Goal: Task Accomplishment & Management: Use online tool/utility

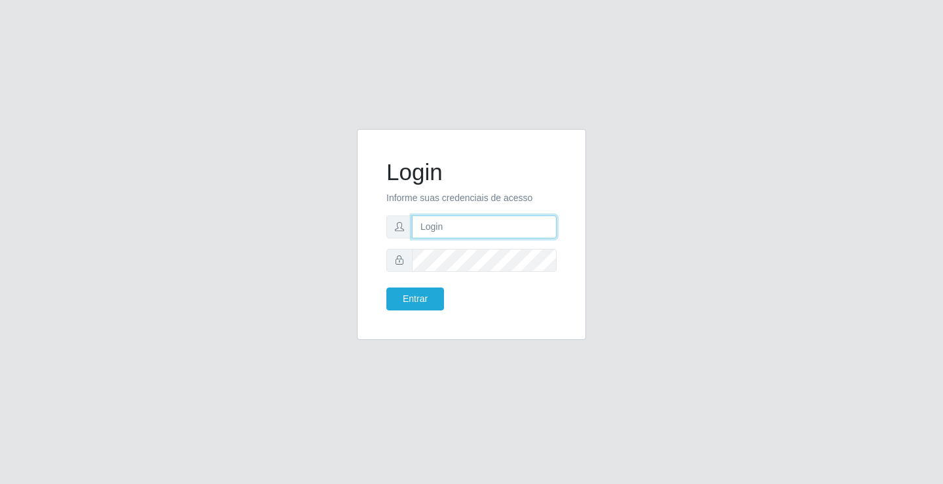
click at [451, 229] on input "text" at bounding box center [484, 226] width 145 height 23
type input "paulo@ideal"
click at [425, 294] on button "Entrar" at bounding box center [415, 298] width 58 height 23
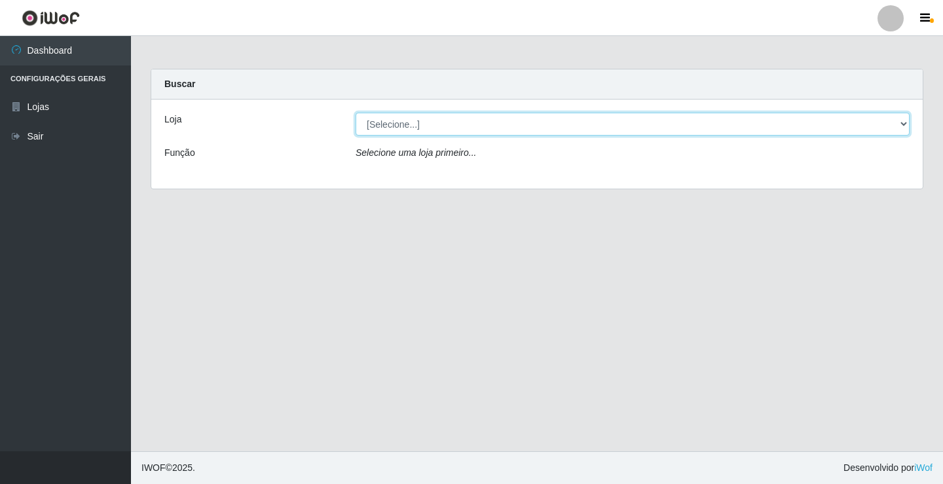
click at [428, 123] on select "[Selecione...] Ideal - Conceição" at bounding box center [632, 124] width 554 height 23
select select "231"
click at [355, 113] on select "[Selecione...] Ideal - Conceição" at bounding box center [632, 124] width 554 height 23
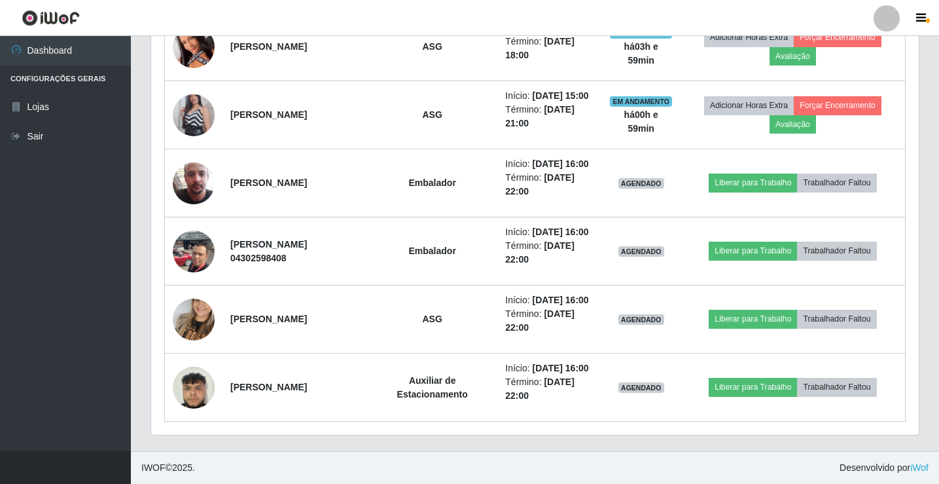
scroll to position [786, 0]
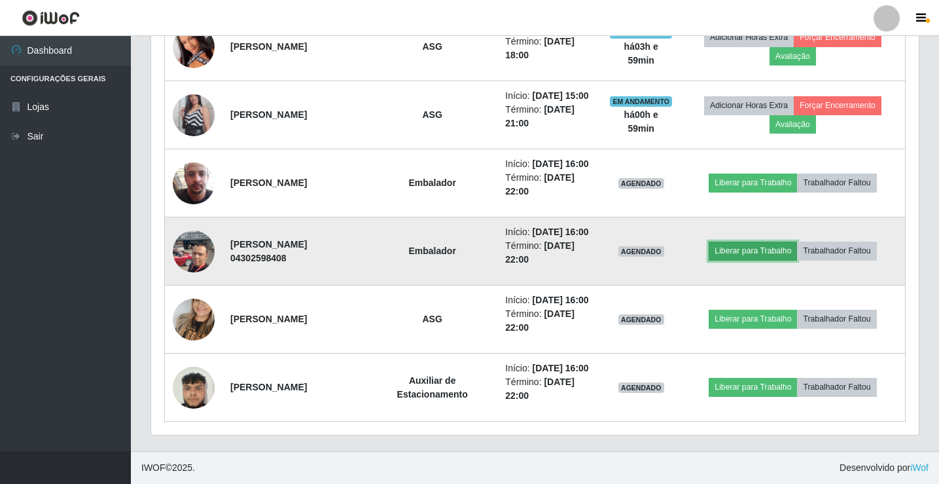
click at [777, 242] on button "Liberar para Trabalho" at bounding box center [753, 251] width 88 height 18
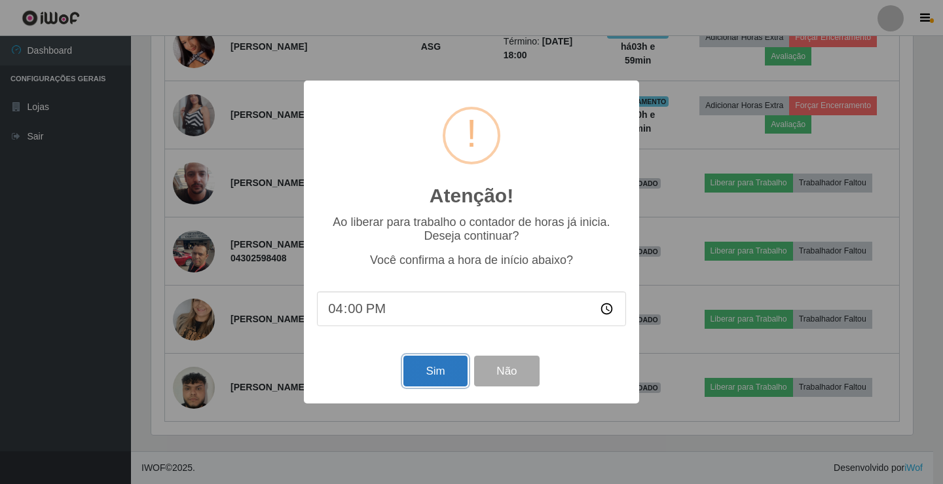
click at [439, 372] on button "Sim" at bounding box center [434, 370] width 63 height 31
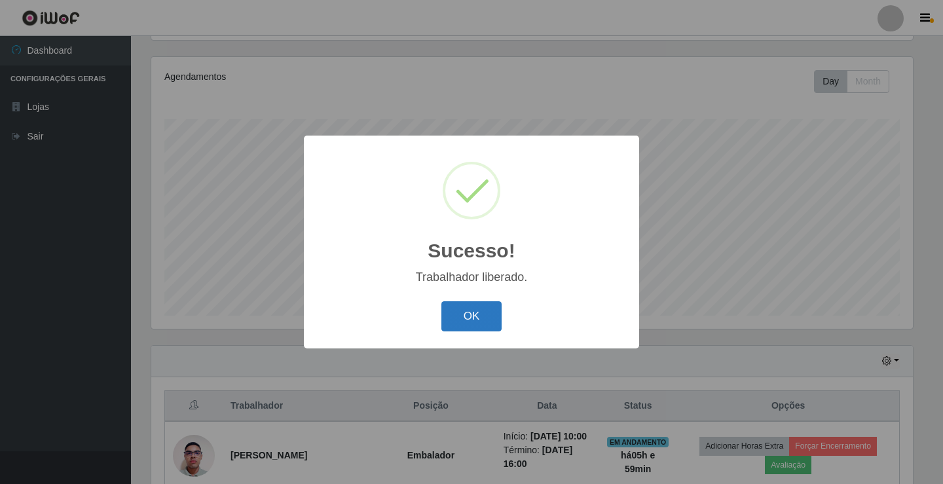
click at [483, 320] on button "OK" at bounding box center [471, 316] width 61 height 31
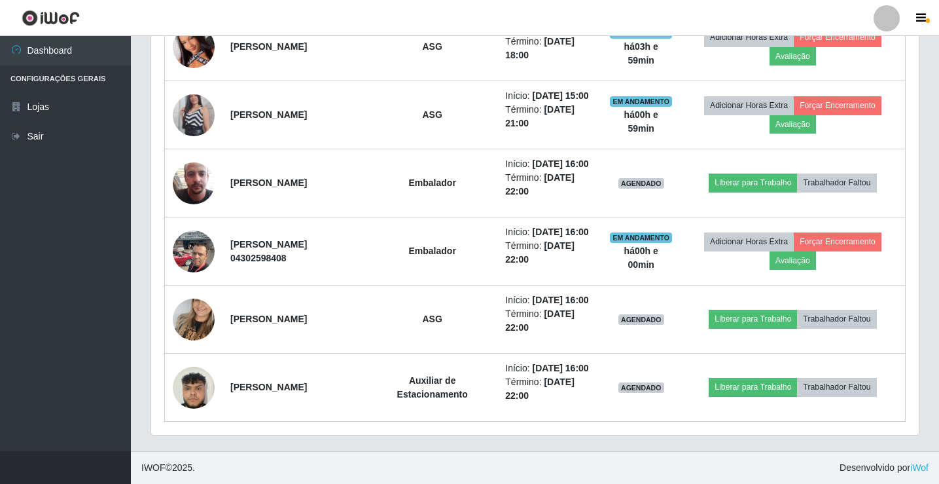
scroll to position [807, 0]
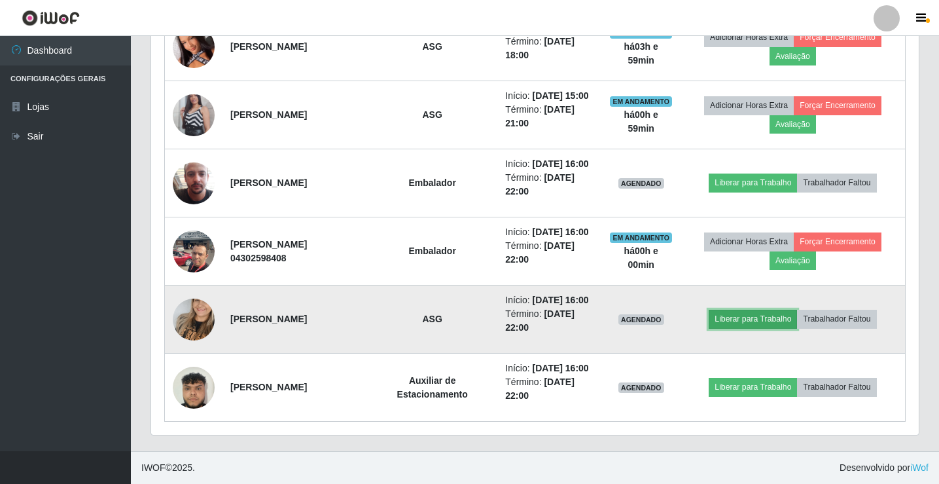
click at [756, 310] on button "Liberar para Trabalho" at bounding box center [753, 319] width 88 height 18
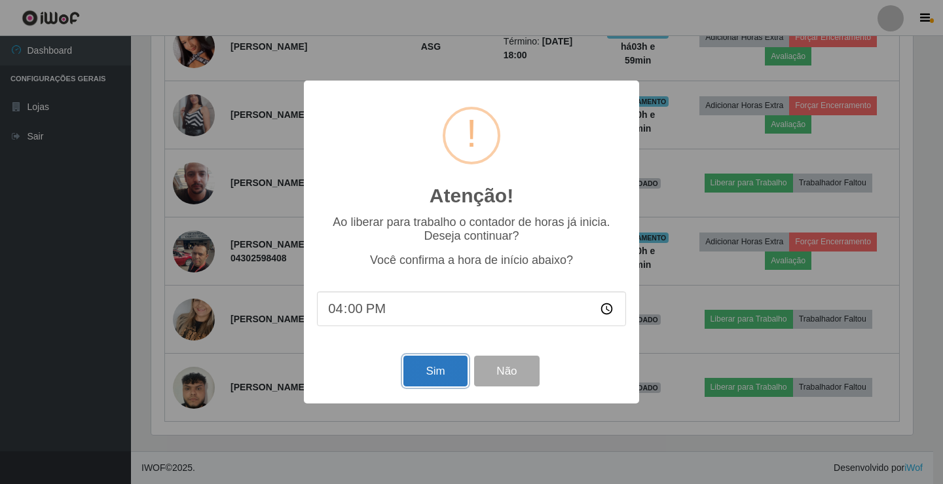
click at [446, 369] on button "Sim" at bounding box center [434, 370] width 63 height 31
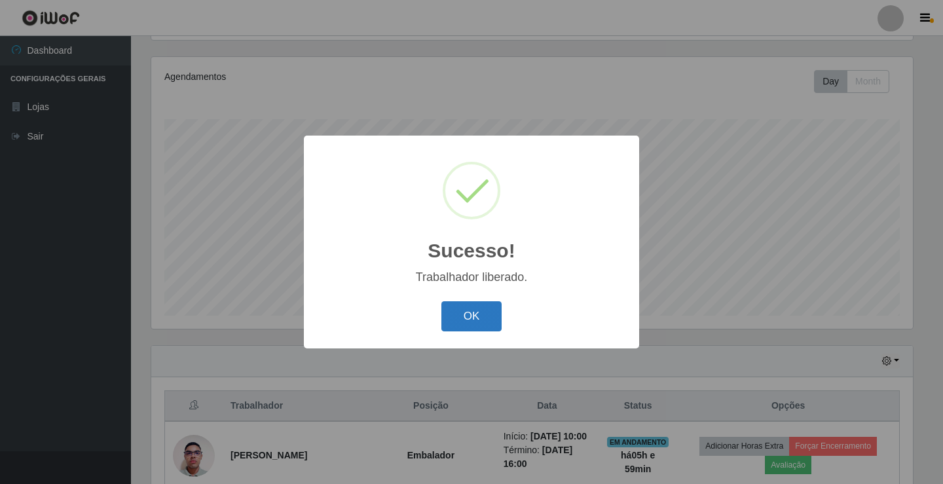
click at [494, 316] on button "OK" at bounding box center [471, 316] width 61 height 31
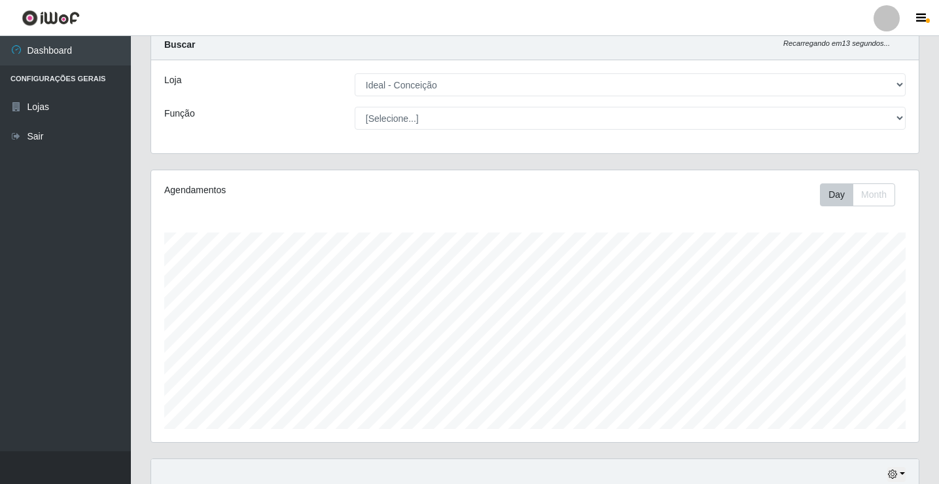
scroll to position [0, 0]
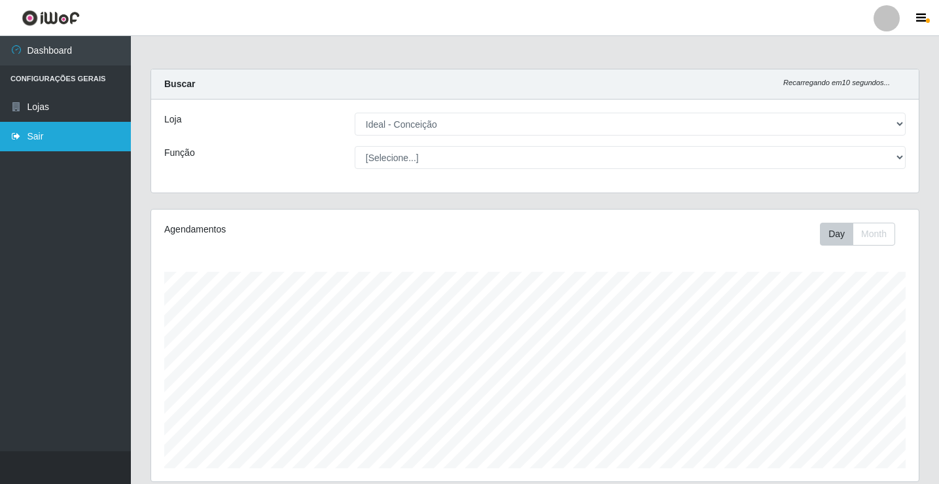
click at [33, 135] on link "Sair" at bounding box center [65, 136] width 131 height 29
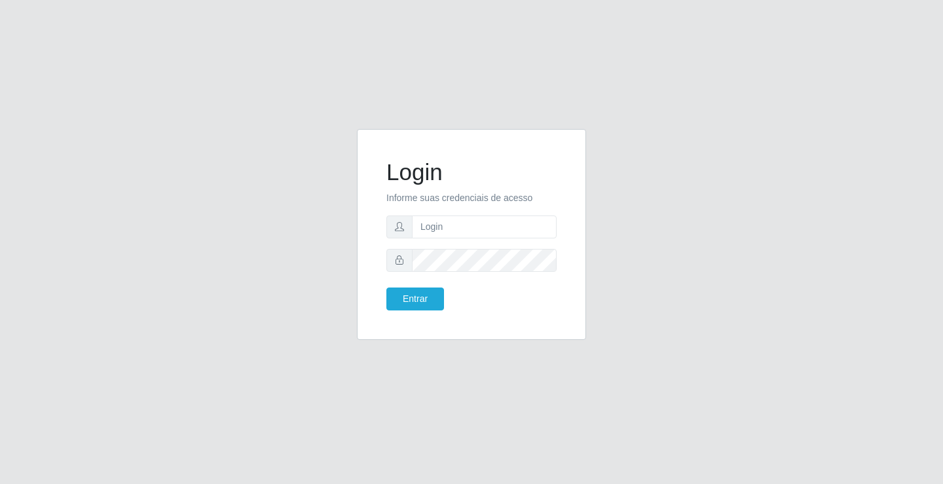
click at [240, 120] on div "Login Informe suas credenciais de acesso Entrar" at bounding box center [471, 242] width 943 height 484
click at [456, 223] on input "text" at bounding box center [484, 226] width 145 height 23
type input "paulo@ideal"
click at [420, 290] on button "Entrar" at bounding box center [415, 298] width 58 height 23
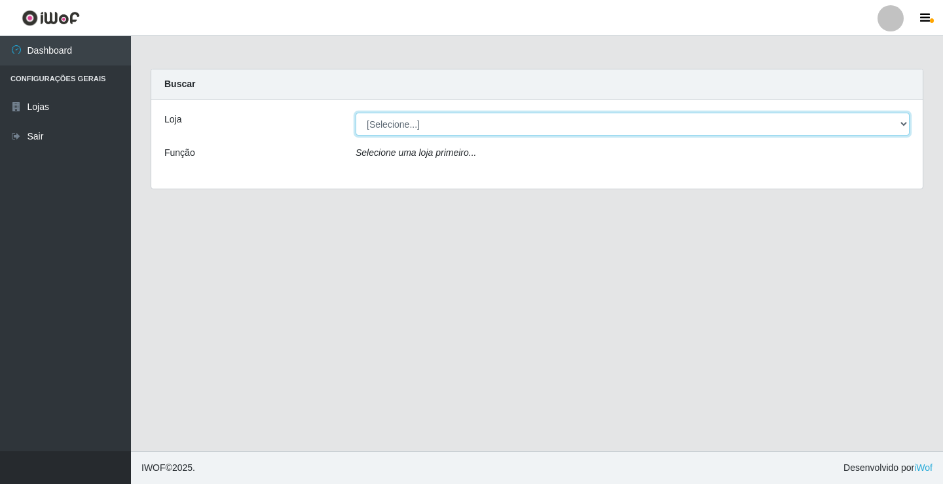
click at [430, 124] on select "[Selecione...] Ideal - Conceição" at bounding box center [632, 124] width 554 height 23
select select "231"
click at [355, 113] on select "[Selecione...] Ideal - Conceição" at bounding box center [632, 124] width 554 height 23
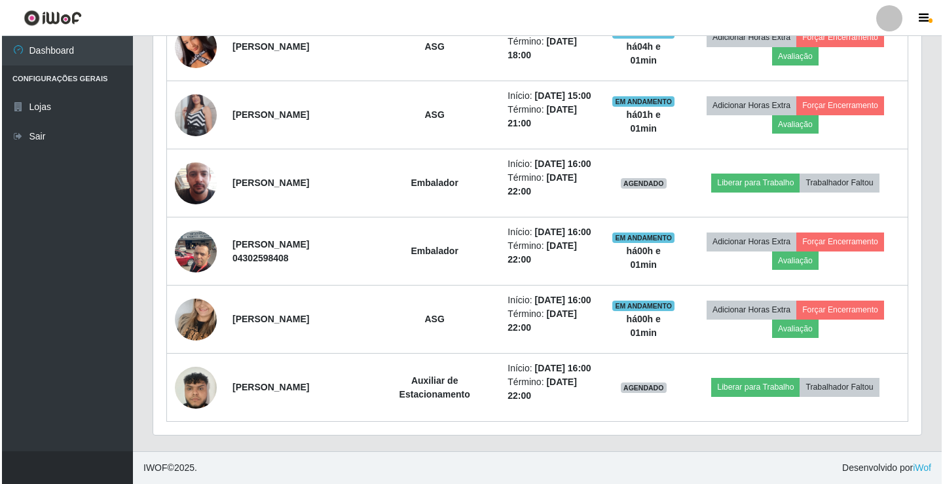
scroll to position [807, 0]
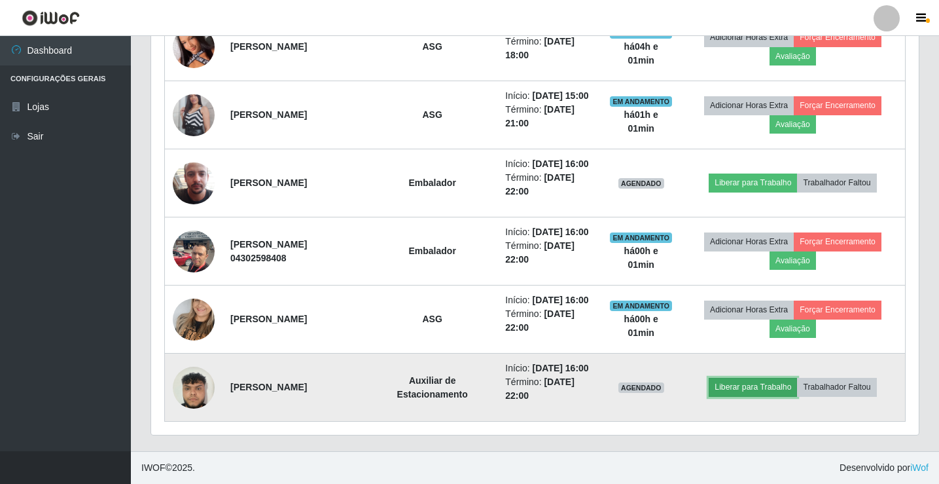
click at [753, 379] on button "Liberar para Trabalho" at bounding box center [753, 387] width 88 height 18
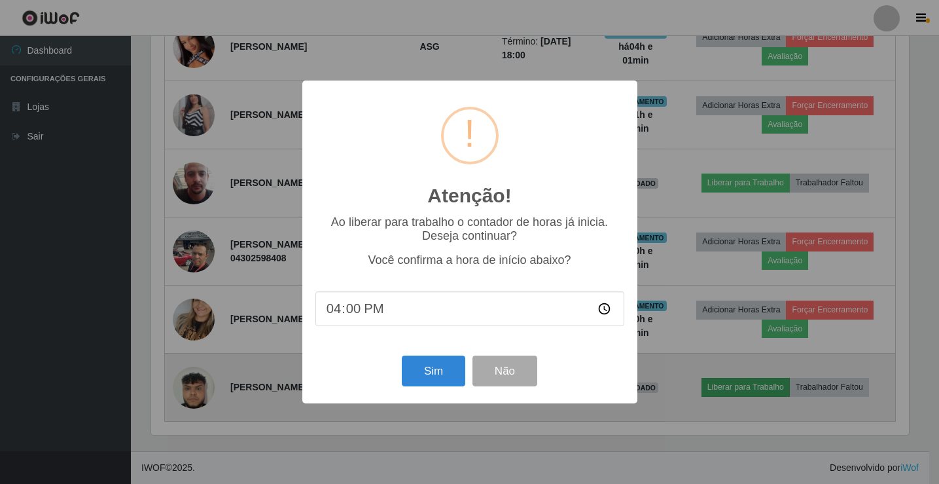
scroll to position [272, 761]
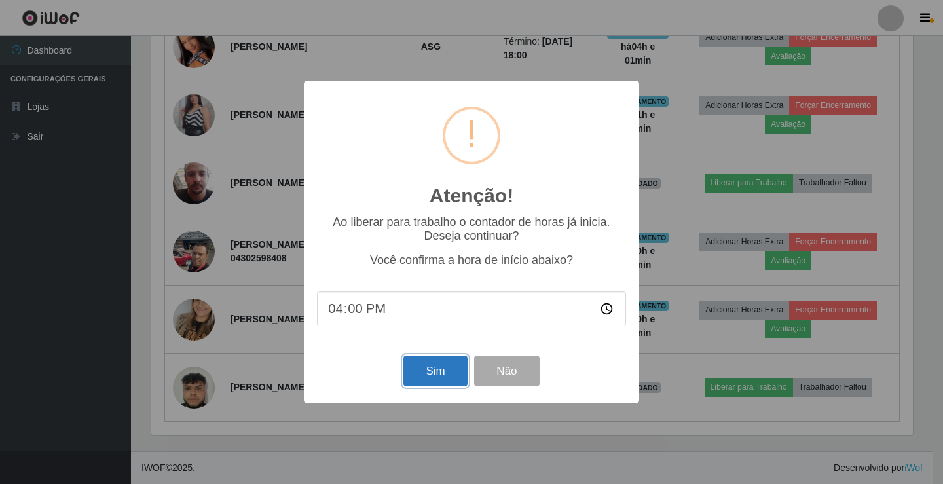
click at [438, 365] on button "Sim" at bounding box center [434, 370] width 63 height 31
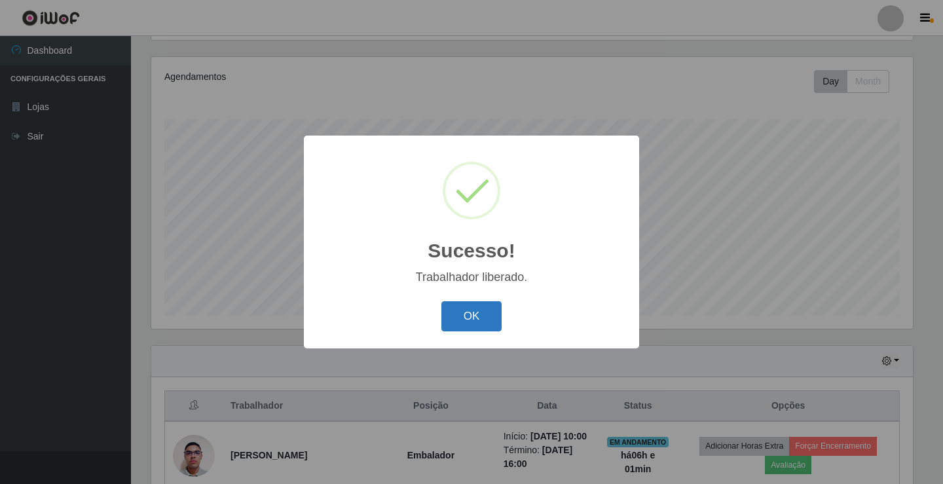
click at [483, 319] on button "OK" at bounding box center [471, 316] width 61 height 31
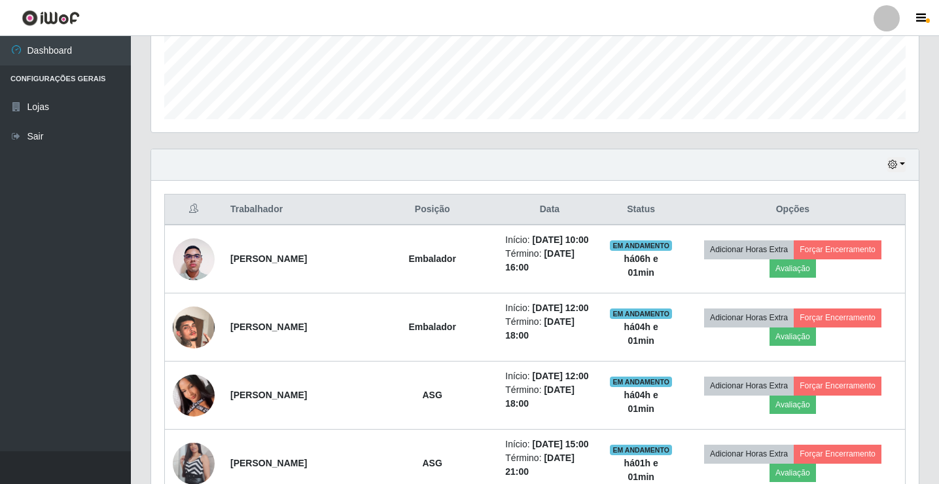
scroll to position [22, 0]
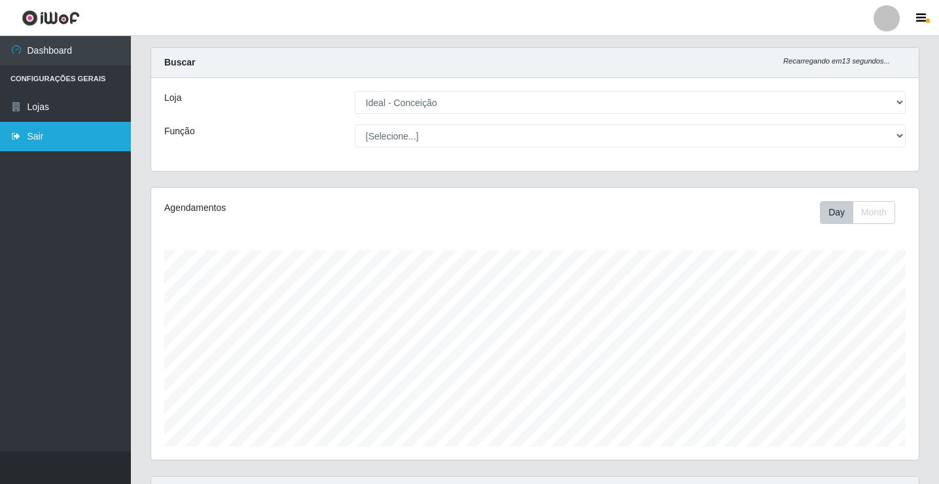
click at [48, 134] on link "Sair" at bounding box center [65, 136] width 131 height 29
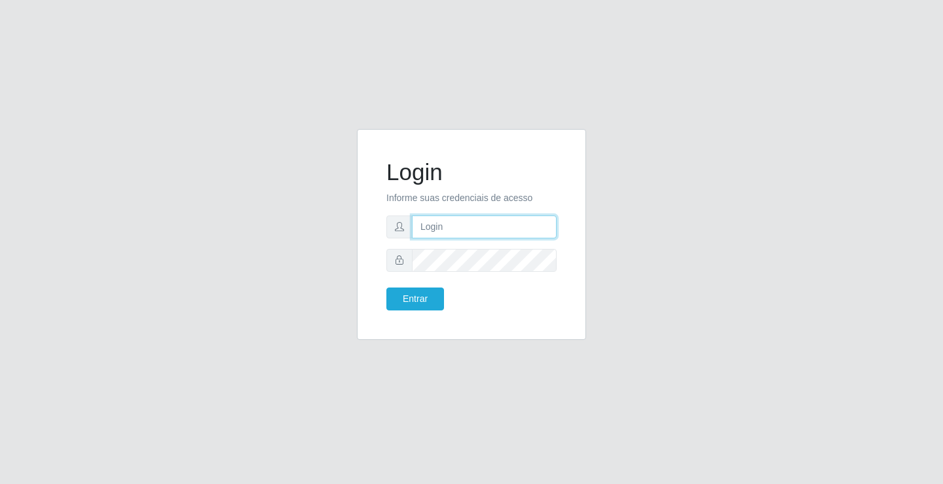
click at [432, 228] on input "text" at bounding box center [484, 226] width 145 height 23
type input "paulo@ideal"
click at [429, 298] on button "Entrar" at bounding box center [415, 298] width 58 height 23
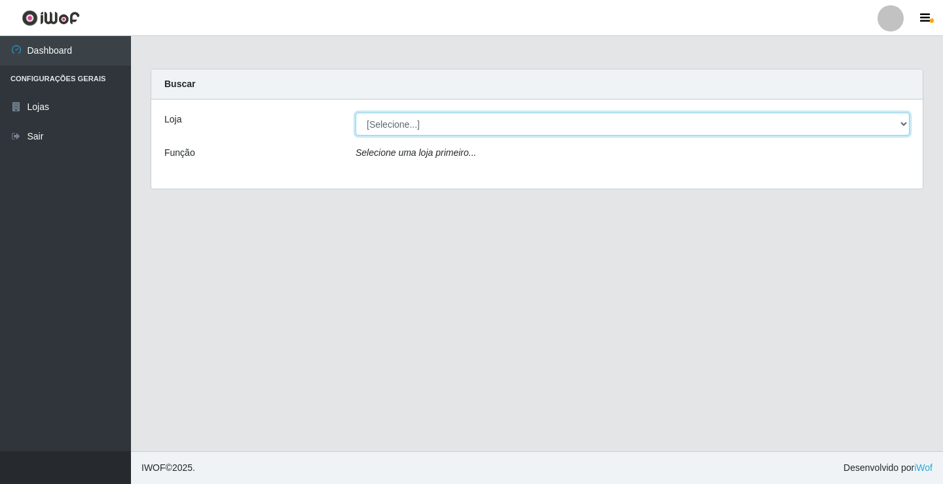
click at [426, 122] on select "[Selecione...] Ideal - Conceição" at bounding box center [632, 124] width 554 height 23
select select "231"
click at [355, 113] on select "[Selecione...] Ideal - Conceição" at bounding box center [632, 124] width 554 height 23
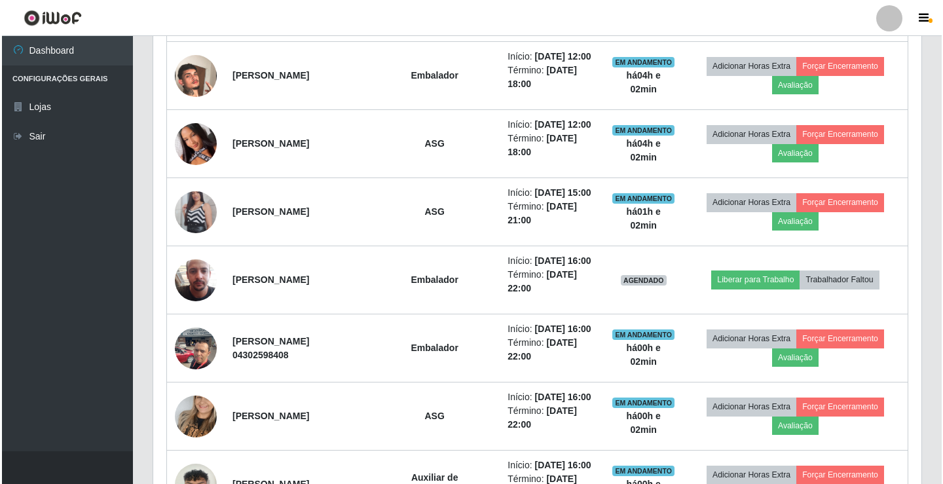
scroll to position [655, 0]
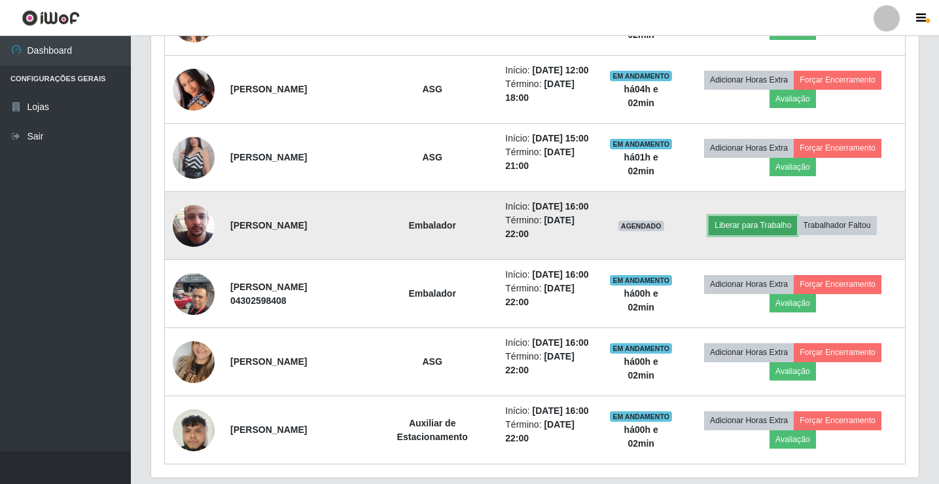
click at [766, 234] on button "Liberar para Trabalho" at bounding box center [753, 225] width 88 height 18
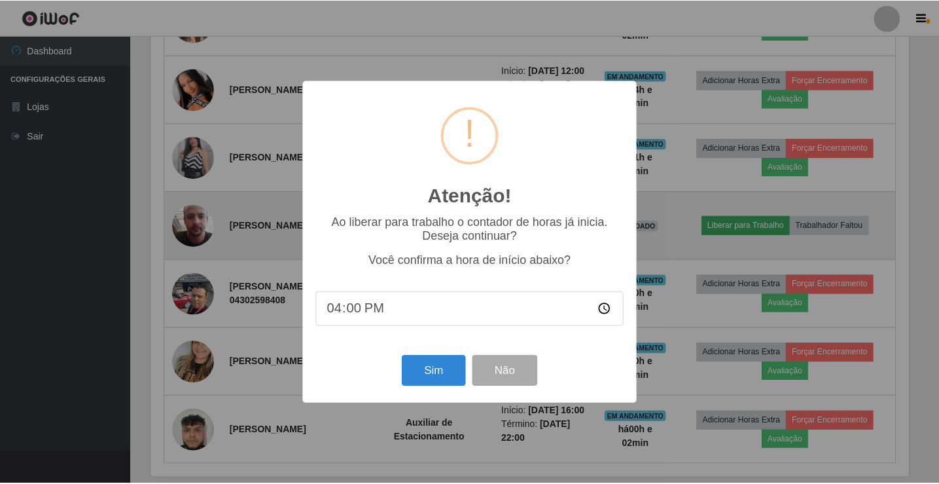
scroll to position [272, 761]
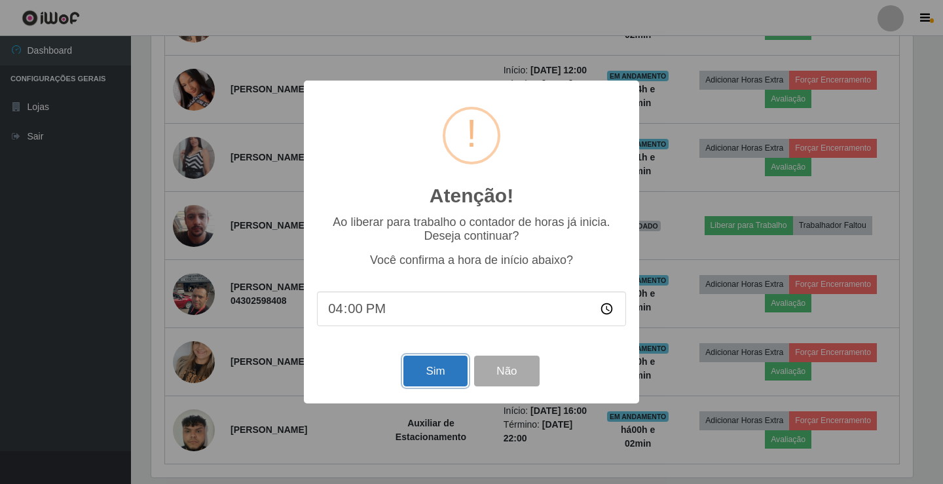
click at [447, 369] on button "Sim" at bounding box center [434, 370] width 63 height 31
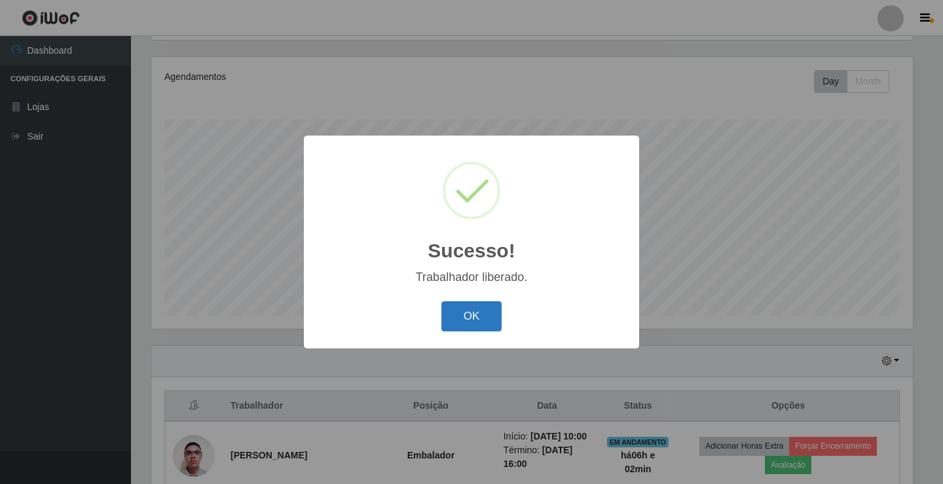
click at [475, 316] on button "OK" at bounding box center [471, 316] width 61 height 31
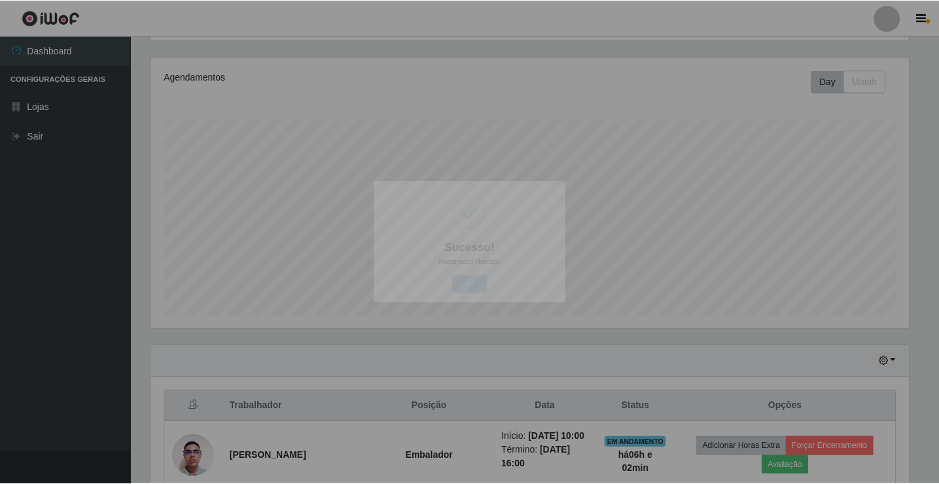
scroll to position [272, 768]
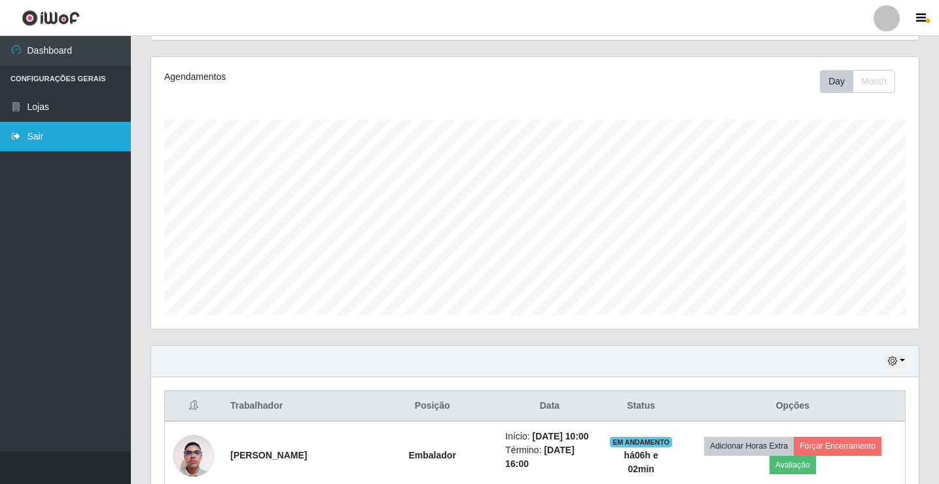
click at [35, 135] on link "Sair" at bounding box center [65, 136] width 131 height 29
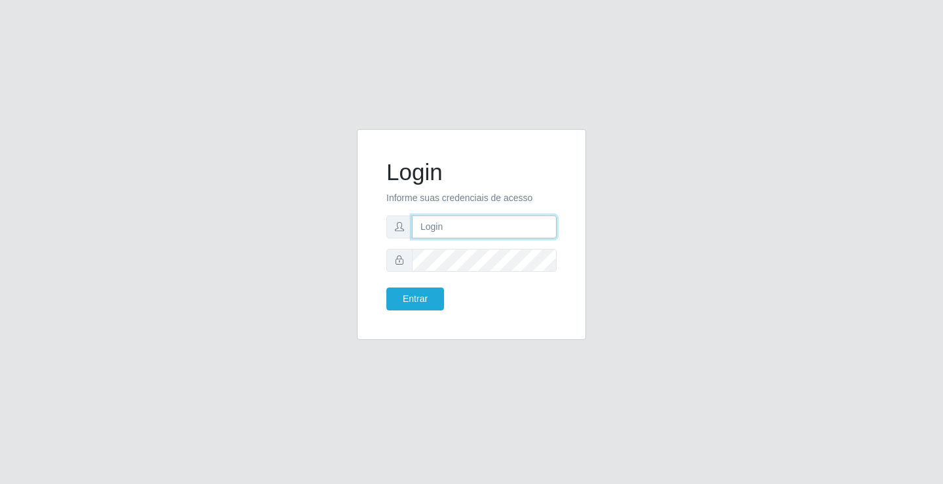
click at [441, 230] on input "text" at bounding box center [484, 226] width 145 height 23
type input "paulo@ideal"
click at [433, 291] on button "Entrar" at bounding box center [415, 298] width 58 height 23
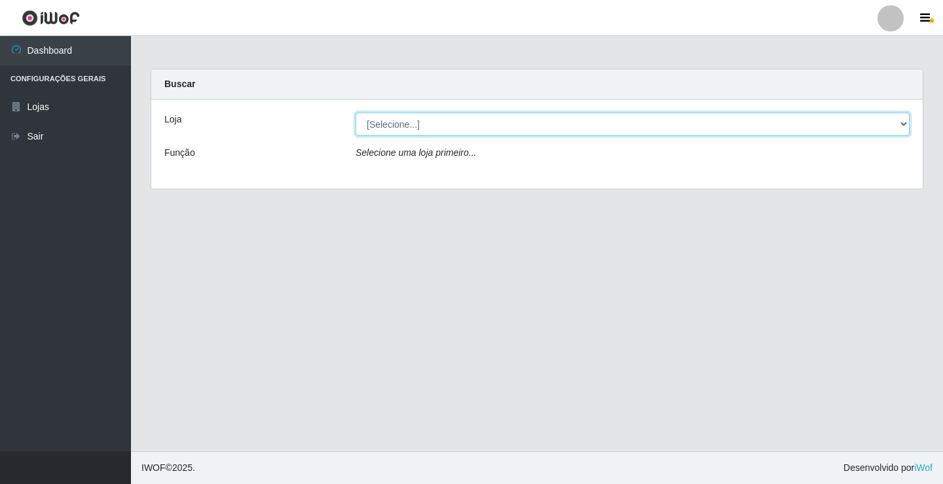
click at [439, 118] on select "[Selecione...] Ideal - Conceição" at bounding box center [632, 124] width 554 height 23
select select "231"
click at [355, 113] on select "[Selecione...] Ideal - Conceição" at bounding box center [632, 124] width 554 height 23
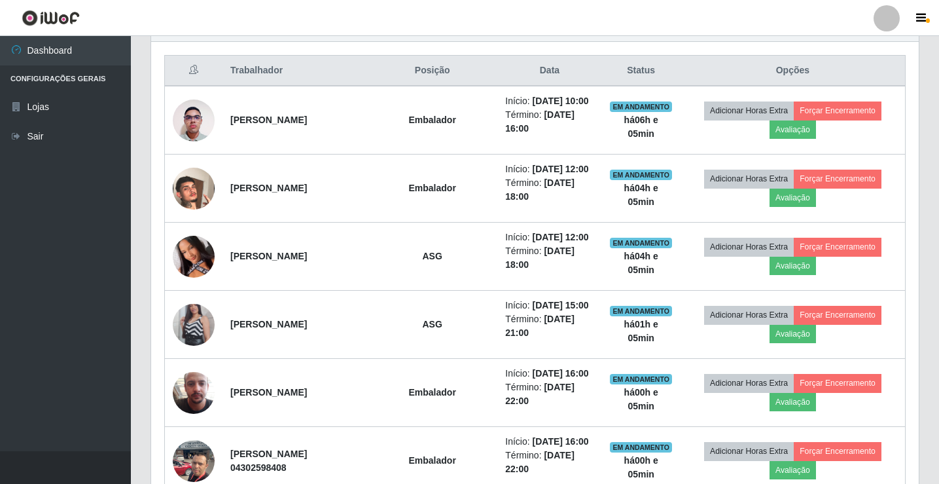
scroll to position [414, 0]
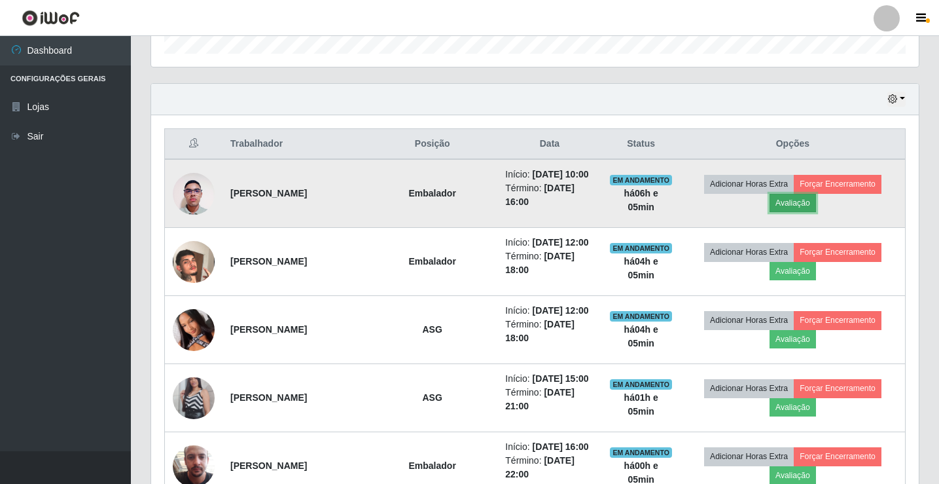
click at [799, 212] on button "Avaliação" at bounding box center [793, 203] width 46 height 18
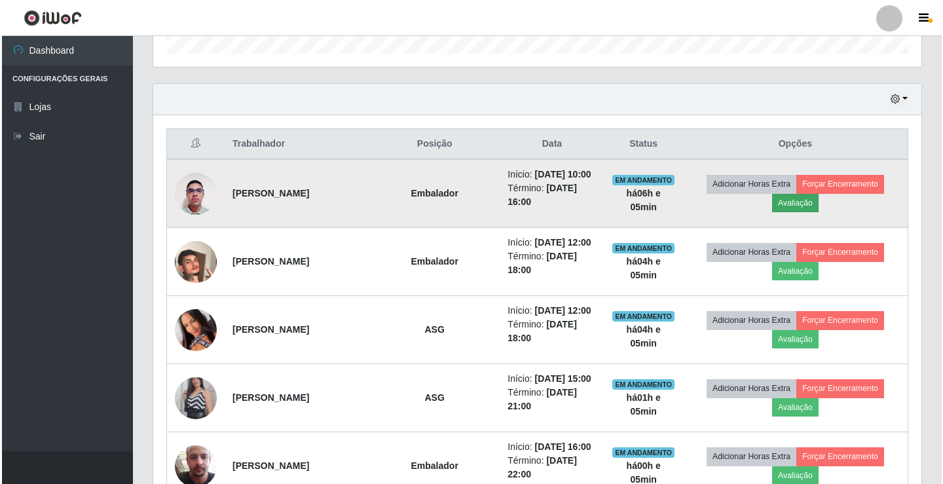
scroll to position [272, 761]
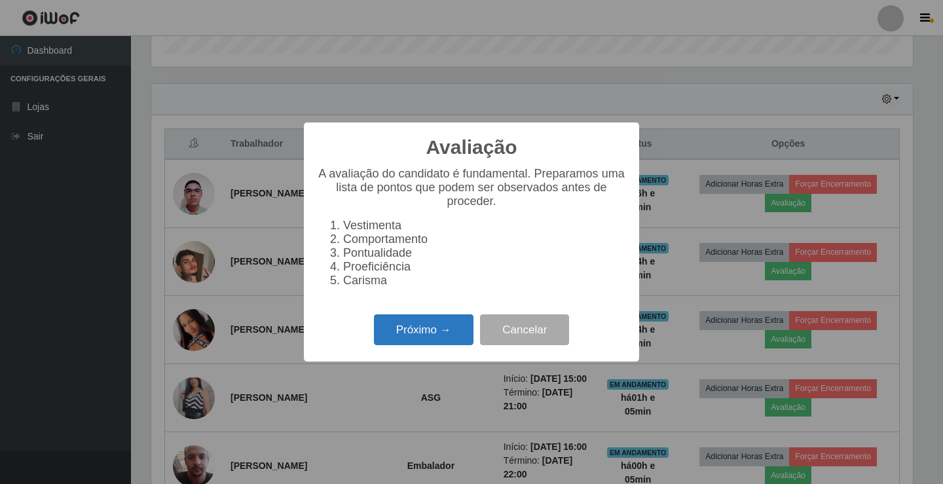
click at [437, 327] on button "Próximo →" at bounding box center [423, 329] width 99 height 31
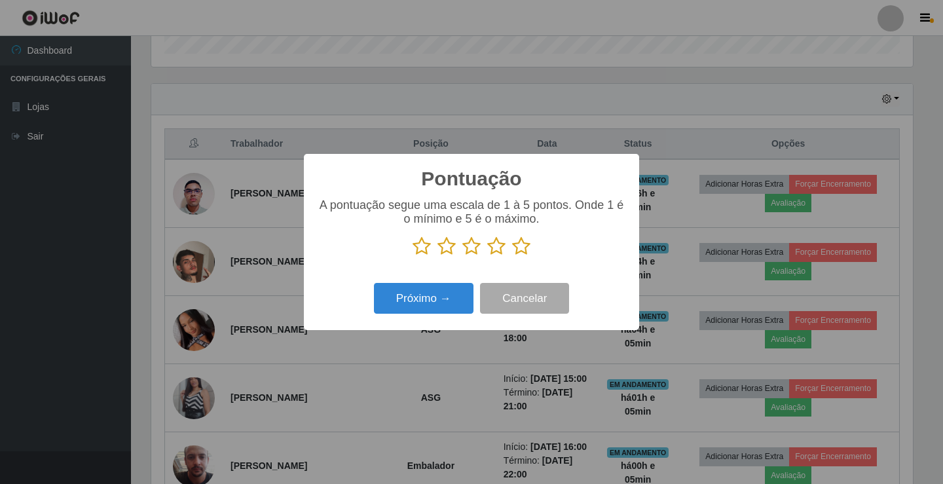
click at [518, 249] on icon at bounding box center [521, 246] width 18 height 20
click at [512, 256] on input "radio" at bounding box center [512, 256] width 0 height 0
click at [443, 294] on button "Próximo →" at bounding box center [423, 298] width 99 height 31
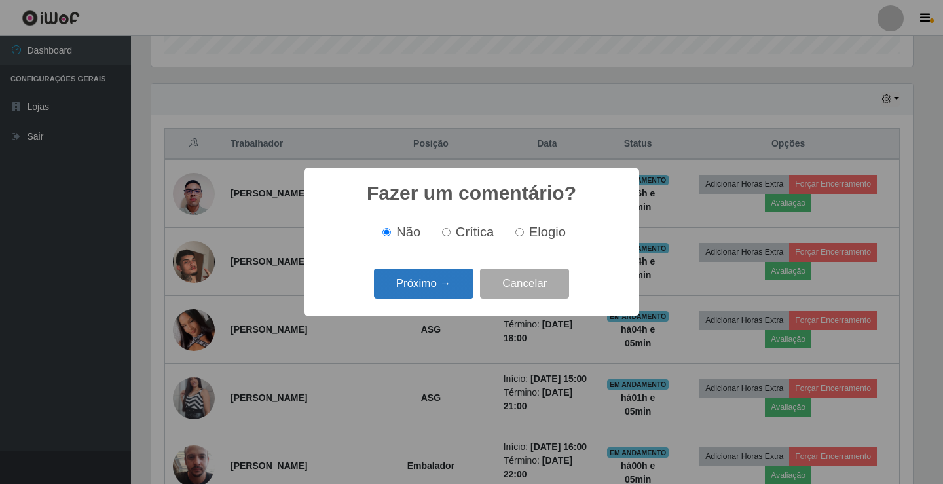
click at [446, 281] on button "Próximo →" at bounding box center [423, 283] width 99 height 31
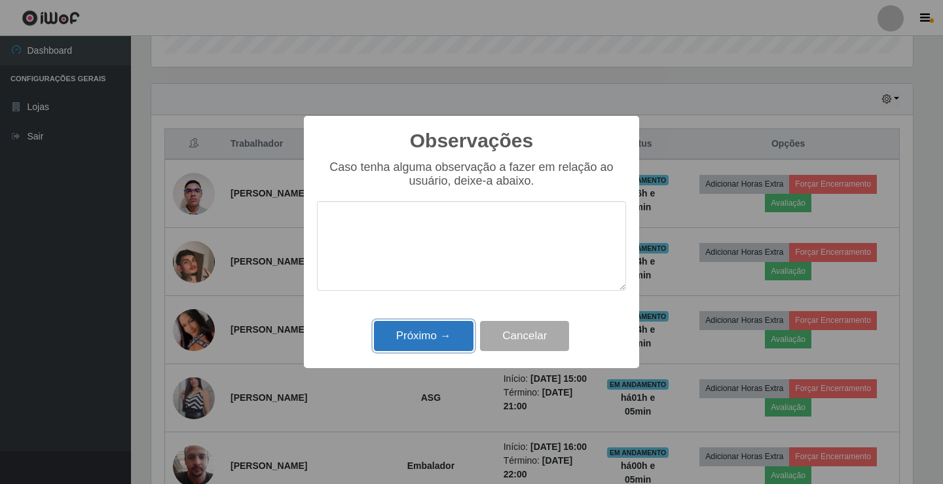
click at [443, 330] on button "Próximo →" at bounding box center [423, 336] width 99 height 31
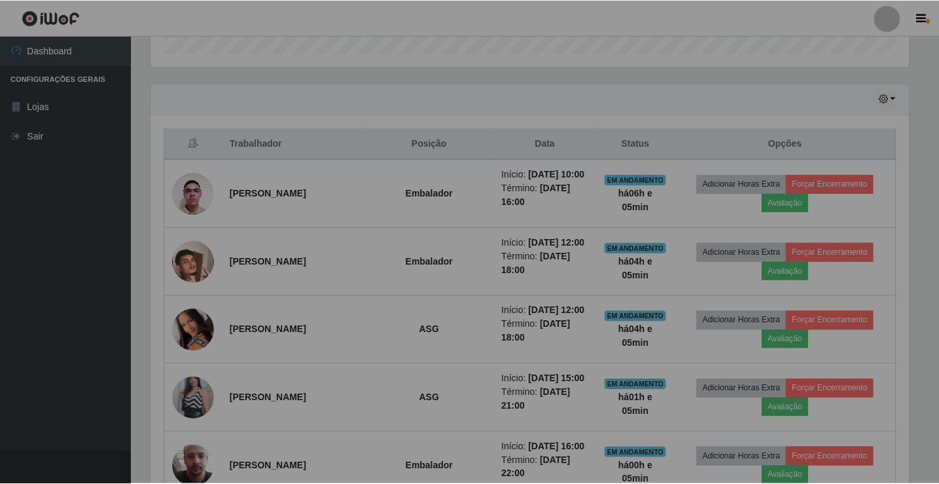
scroll to position [272, 768]
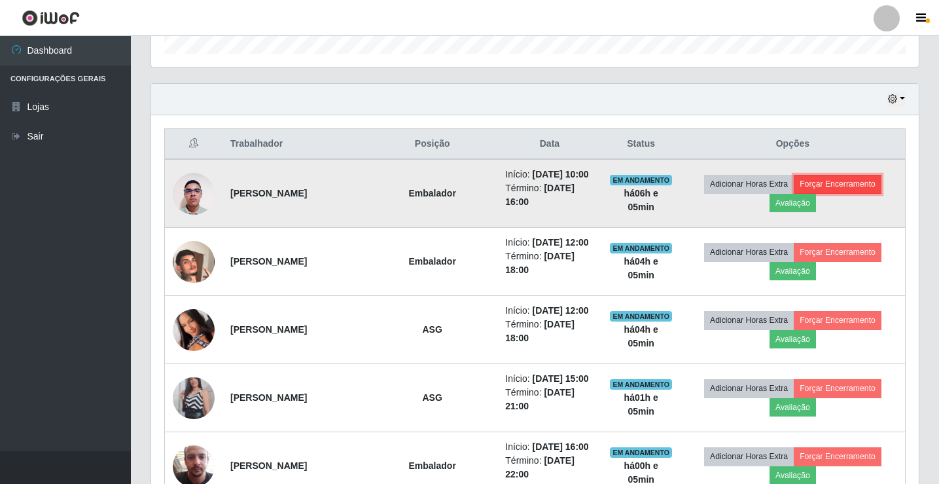
click at [864, 185] on button "Forçar Encerramento" at bounding box center [838, 184] width 88 height 18
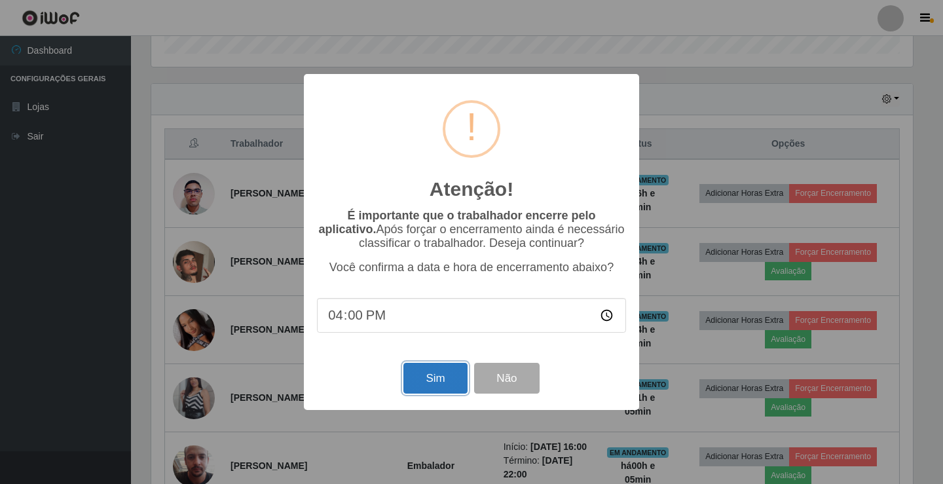
click at [437, 372] on button "Sim" at bounding box center [434, 378] width 63 height 31
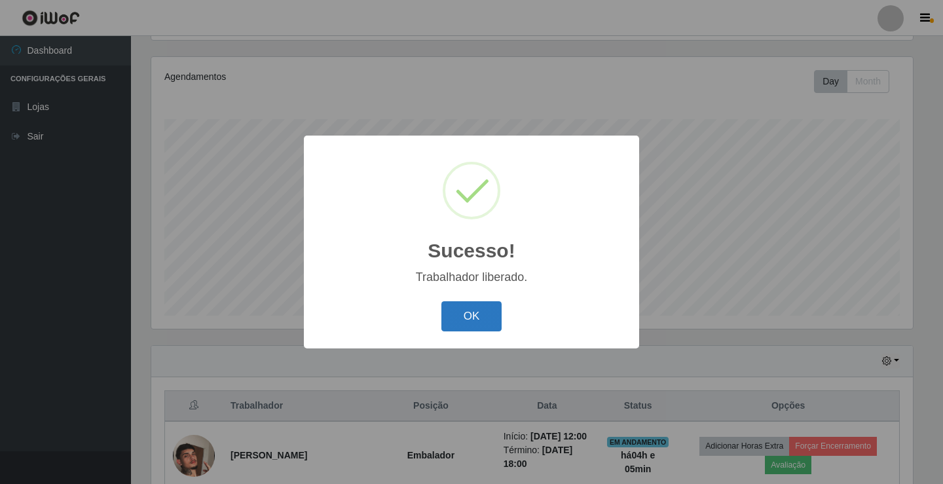
click at [466, 312] on button "OK" at bounding box center [471, 316] width 61 height 31
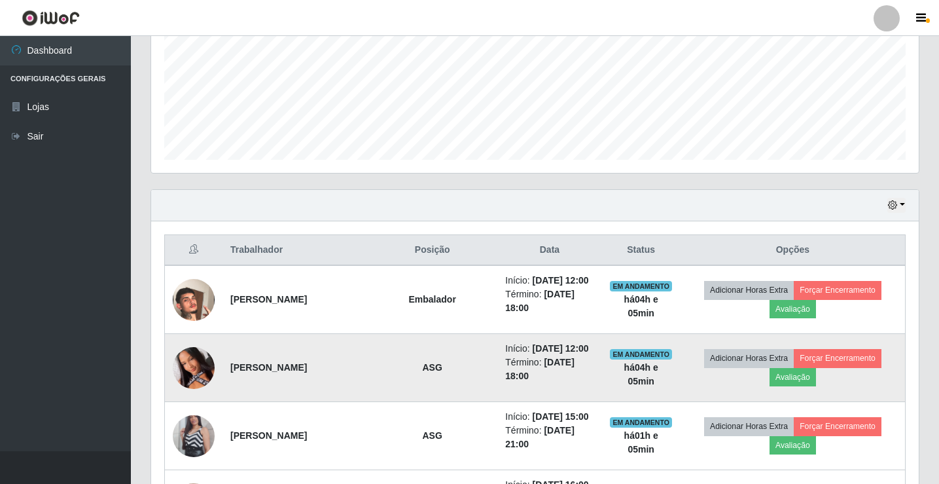
scroll to position [218, 0]
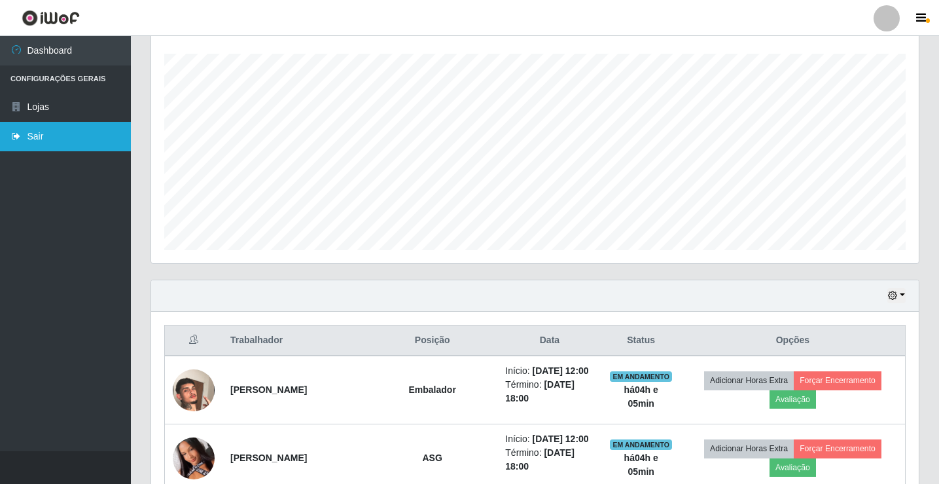
click at [35, 130] on link "Sair" at bounding box center [65, 136] width 131 height 29
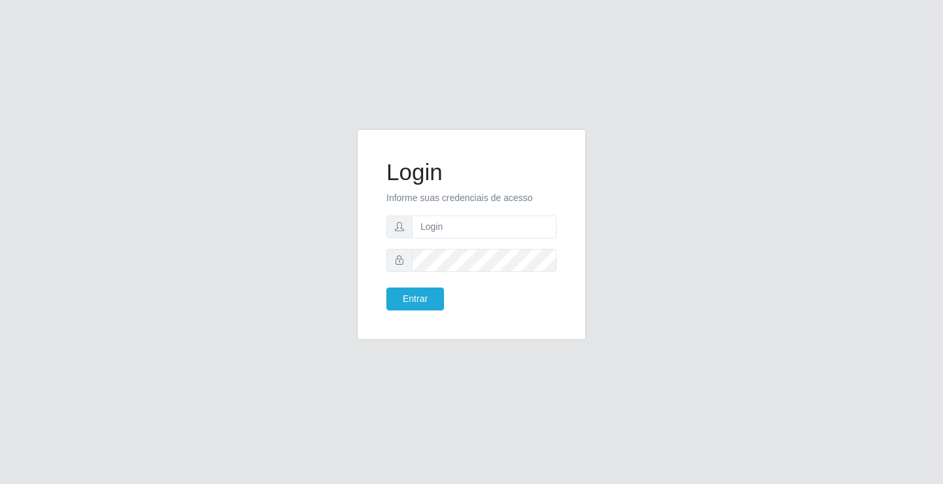
click at [659, 123] on div "Login Informe suas credenciais de acesso Entrar" at bounding box center [471, 242] width 943 height 484
